Goal: Obtain resource: Obtain resource

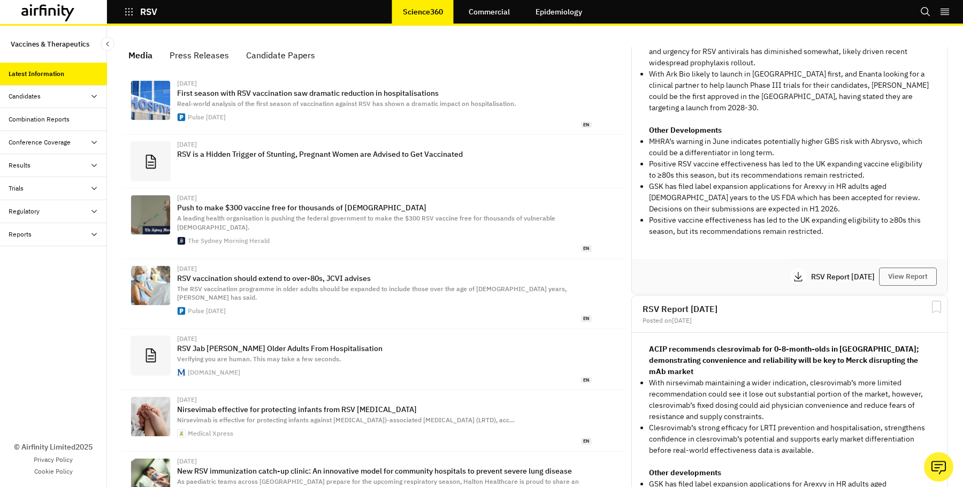
scroll to position [209, 0]
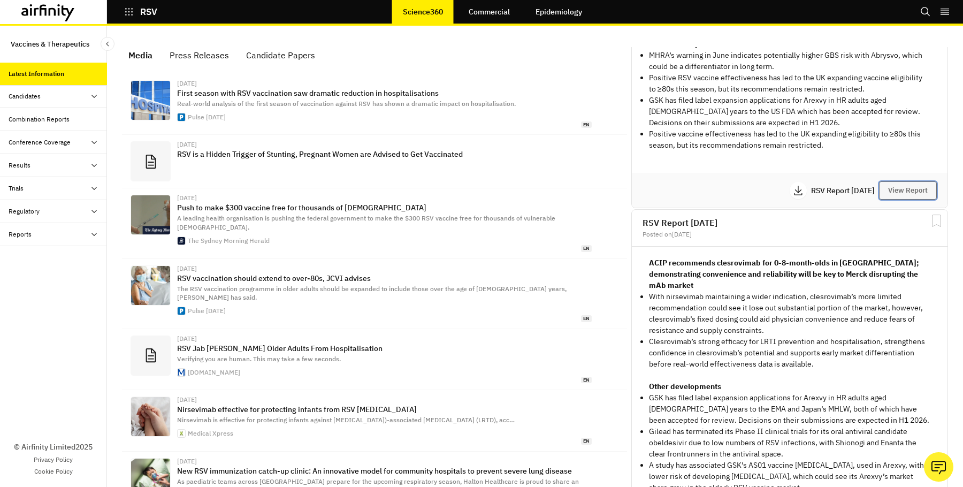
click at [896, 181] on button "View Report" at bounding box center [908, 190] width 58 height 18
